Goal: Information Seeking & Learning: Learn about a topic

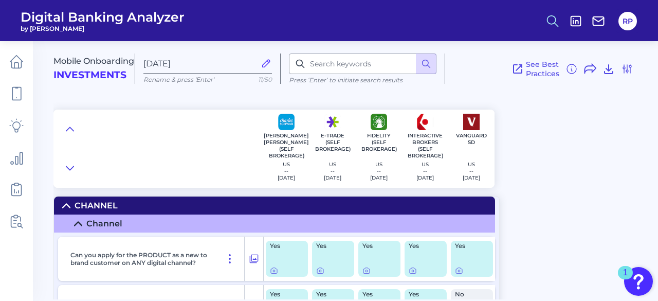
click at [556, 21] on circle at bounding box center [552, 19] width 8 height 8
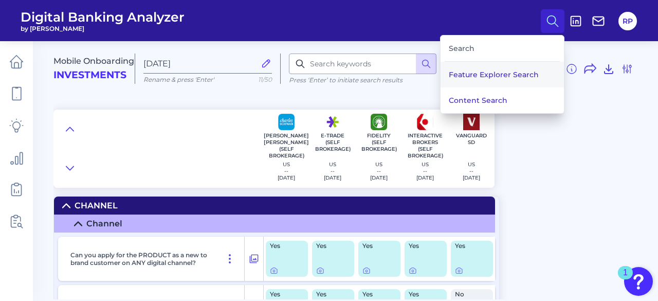
click at [512, 70] on button "Feature Explorer Search" at bounding box center [502, 75] width 123 height 26
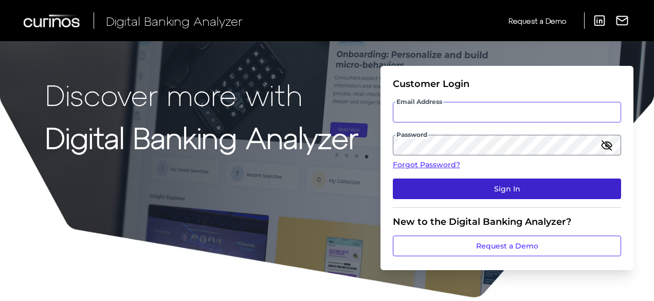
type input "[PERSON_NAME][EMAIL_ADDRESS][PERSON_NAME][DOMAIN_NAME]"
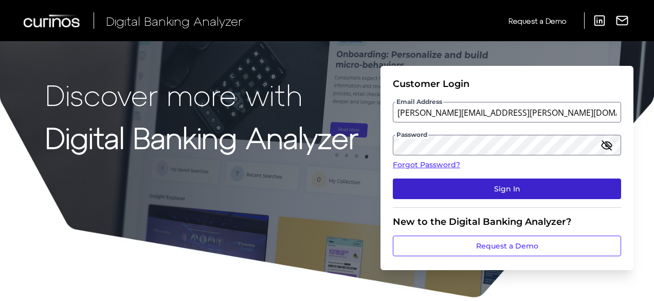
drag, startPoint x: 516, startPoint y: 188, endPoint x: 502, endPoint y: 189, distance: 13.9
click at [515, 188] on button "Sign In" at bounding box center [507, 189] width 228 height 21
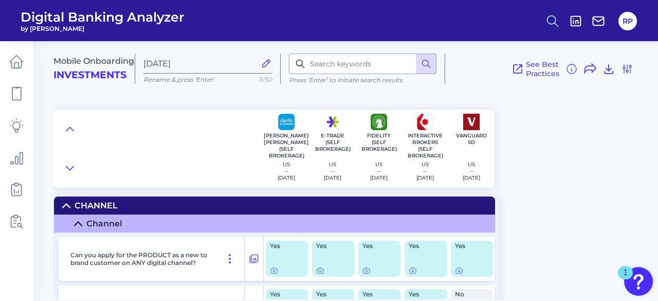
click at [544, 19] on button at bounding box center [553, 21] width 24 height 24
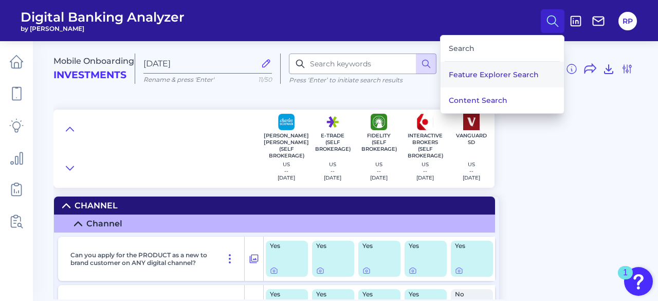
click at [495, 70] on button "Feature Explorer Search" at bounding box center [502, 75] width 123 height 26
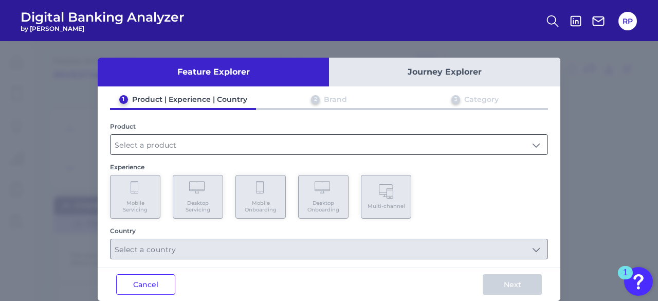
click at [209, 147] on input "text" at bounding box center [329, 145] width 437 height 20
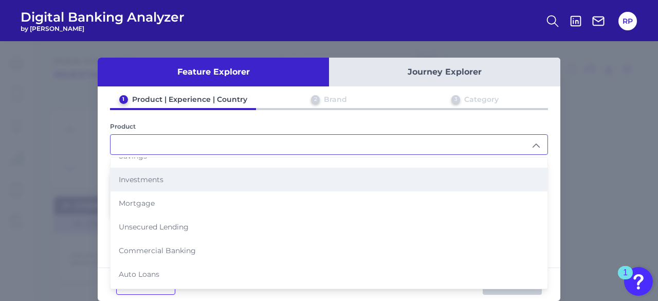
scroll to position [98, 0]
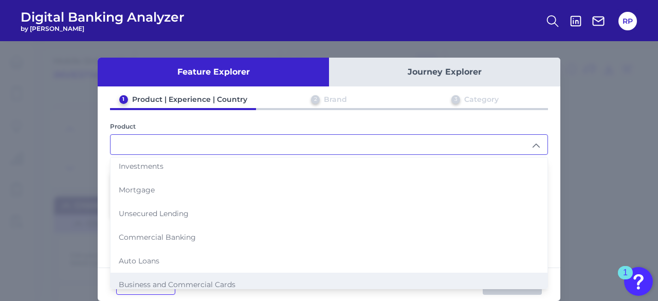
click at [190, 273] on li "Business and Commercial Cards" at bounding box center [329, 285] width 437 height 24
type input "Business and Commercial Cards"
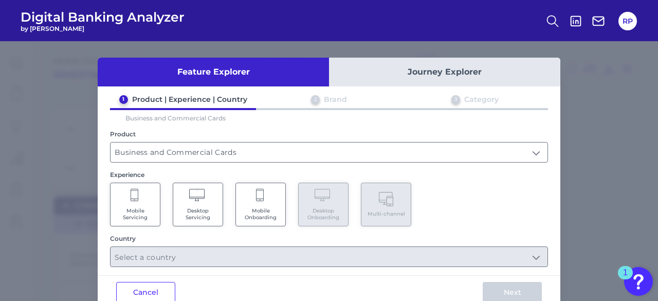
click at [141, 215] on span "Mobile Servicing" at bounding box center [135, 213] width 39 height 13
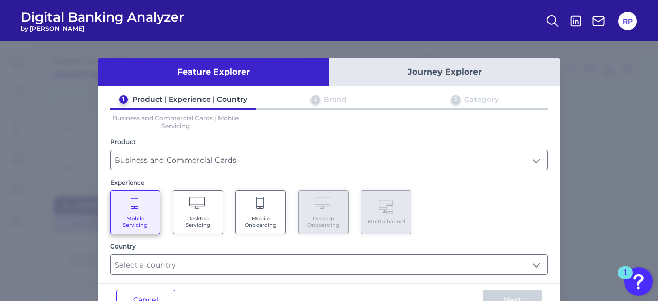
scroll to position [29, 0]
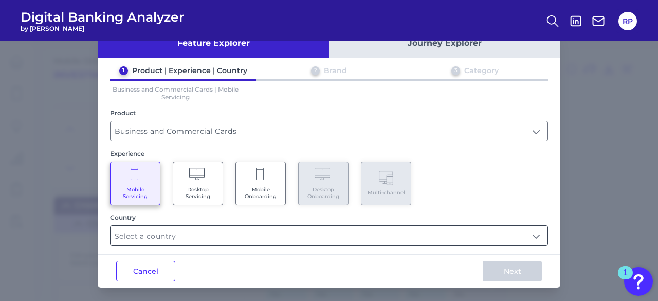
click at [267, 228] on input "text" at bounding box center [329, 236] width 437 height 20
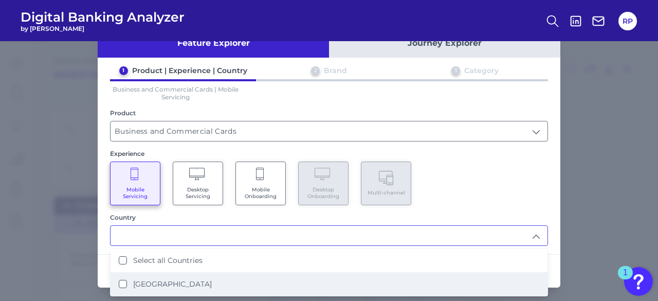
click at [183, 272] on li "[GEOGRAPHIC_DATA]" at bounding box center [329, 284] width 437 height 24
type input "Select all Countries"
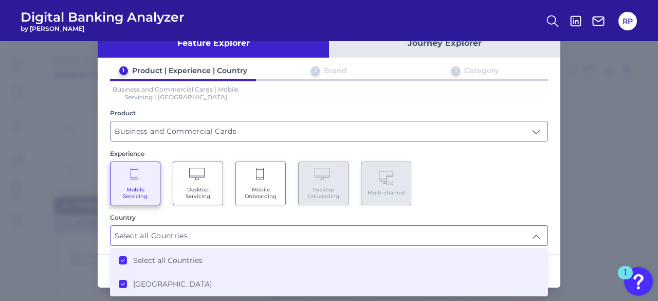
click at [491, 184] on div "Mobile Servicing Desktop Servicing Mobile Onboarding Desktop Onboarding Multi-c…" at bounding box center [329, 184] width 438 height 44
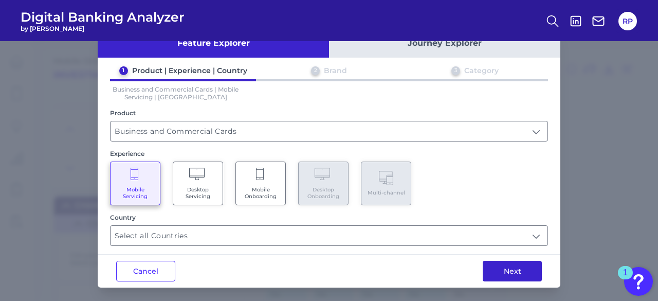
click at [508, 270] on button "Next" at bounding box center [512, 271] width 59 height 21
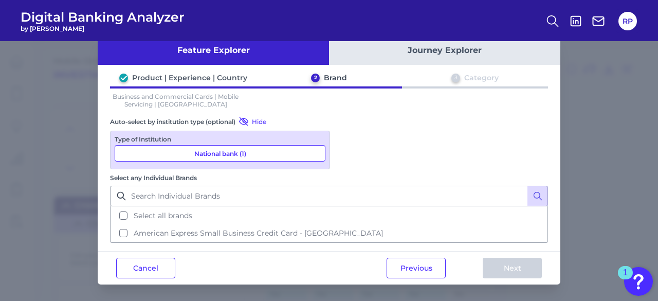
scroll to position [0, 0]
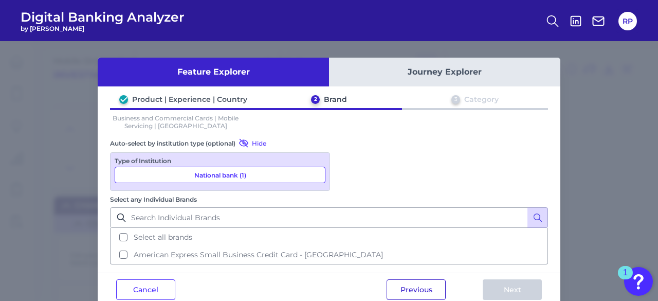
click at [418, 279] on button "Previous" at bounding box center [416, 289] width 59 height 21
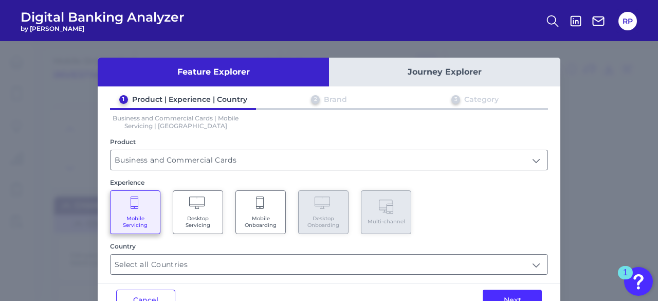
click at [216, 208] on Servicing "Desktop Servicing" at bounding box center [198, 212] width 50 height 44
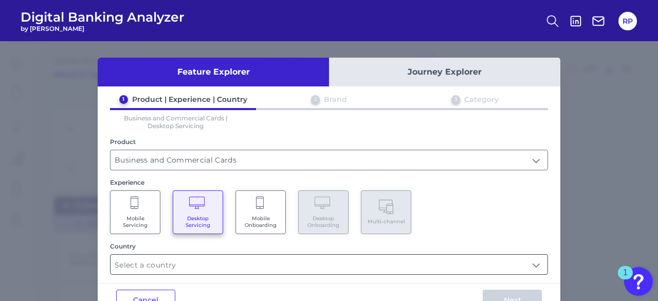
click at [306, 260] on input "text" at bounding box center [329, 265] width 437 height 20
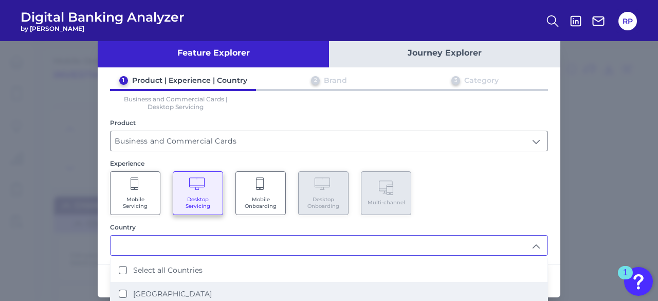
scroll to position [29, 0]
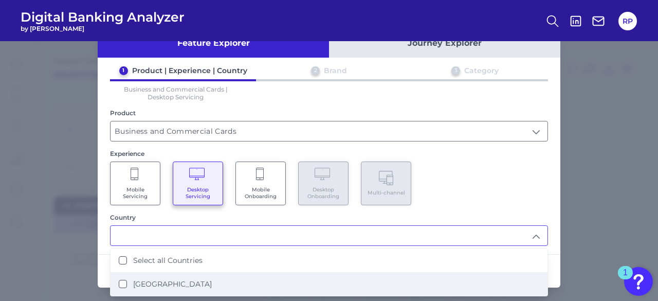
click at [153, 279] on label "[GEOGRAPHIC_DATA]" at bounding box center [172, 283] width 79 height 9
type input "Select all Countries"
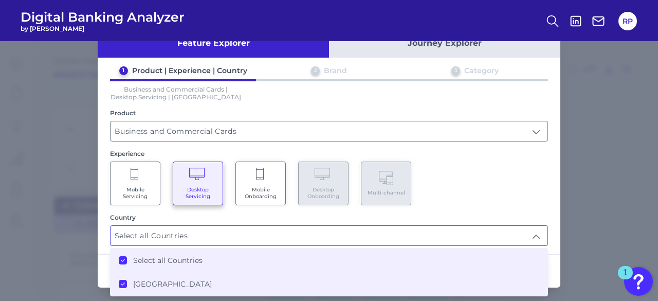
drag, startPoint x: 452, startPoint y: 193, endPoint x: 457, endPoint y: 197, distance: 6.2
click at [453, 193] on div "Mobile Servicing Desktop Servicing Mobile Onboarding Desktop Onboarding Multi-c…" at bounding box center [329, 184] width 438 height 44
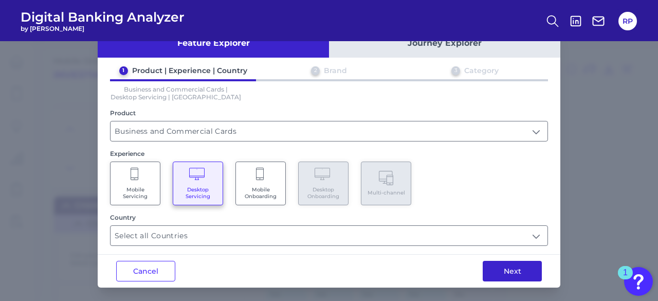
click at [509, 261] on button "Next" at bounding box center [512, 271] width 59 height 21
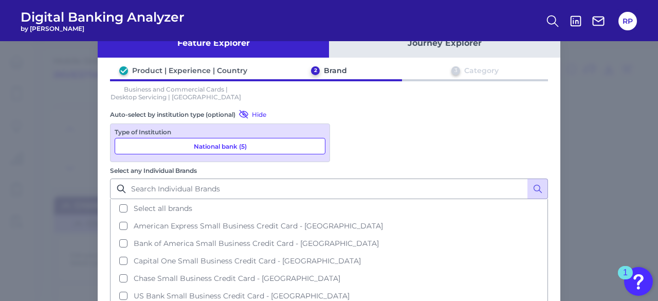
scroll to position [0, 0]
